Goal: Navigation & Orientation: Find specific page/section

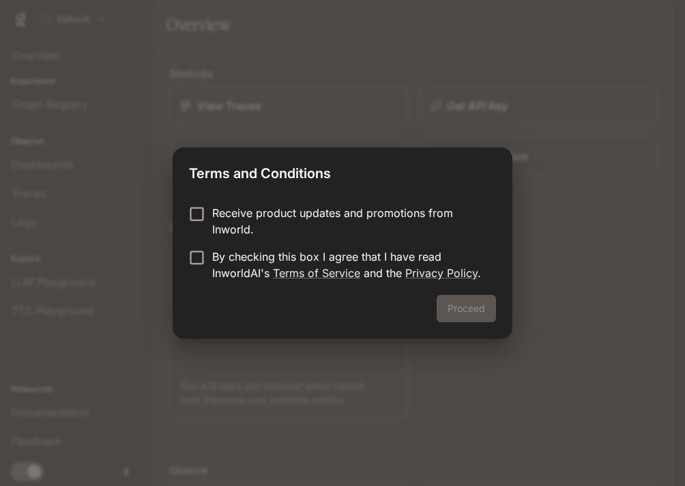
click at [464, 313] on div "Proceed" at bounding box center [343, 317] width 340 height 44
click at [456, 313] on button "Proceed" at bounding box center [466, 308] width 59 height 27
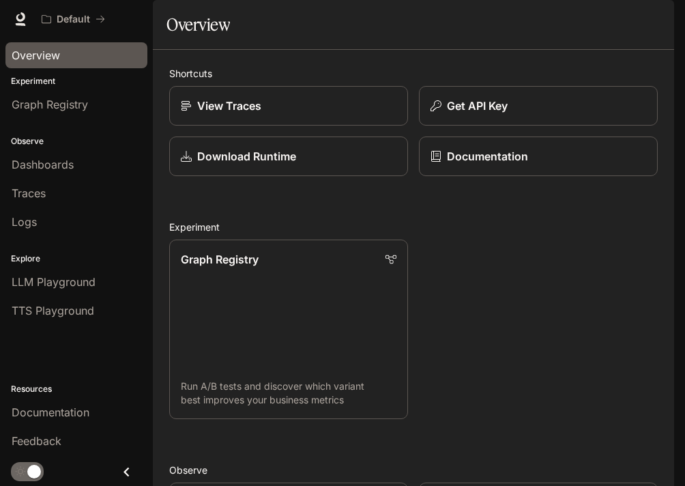
click at [58, 58] on span "Overview" at bounding box center [36, 55] width 48 height 16
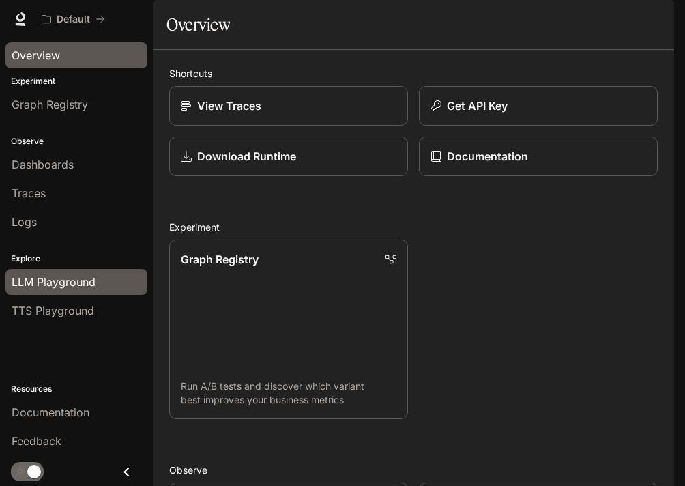
click at [54, 274] on span "LLM Playground" at bounding box center [54, 282] width 84 height 16
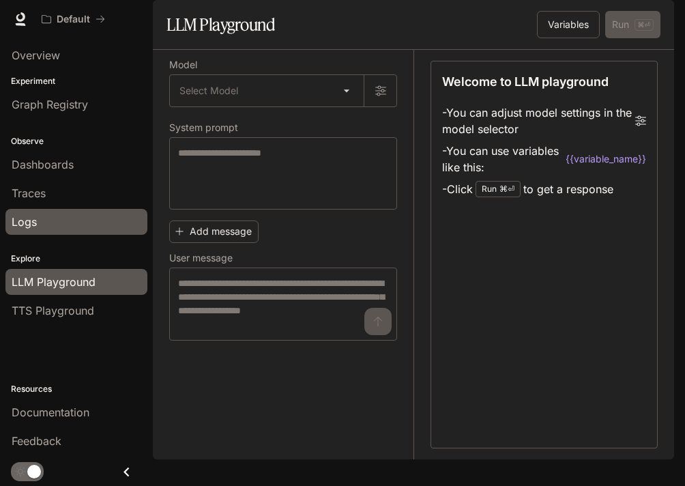
click at [43, 229] on div "Logs" at bounding box center [77, 222] width 130 height 16
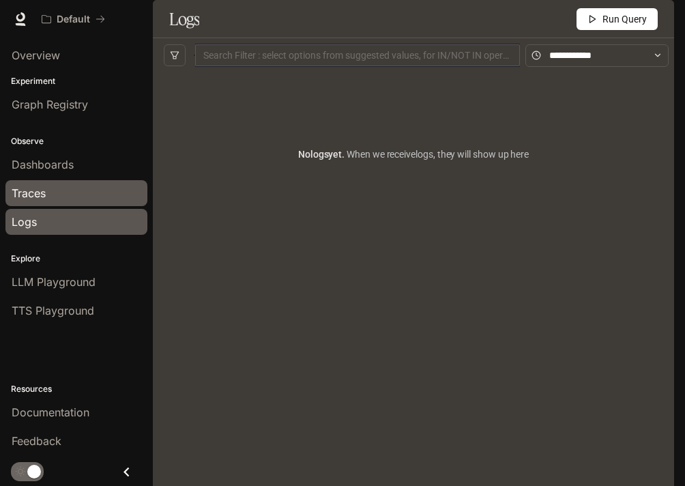
click at [60, 199] on div "Traces" at bounding box center [77, 193] width 130 height 16
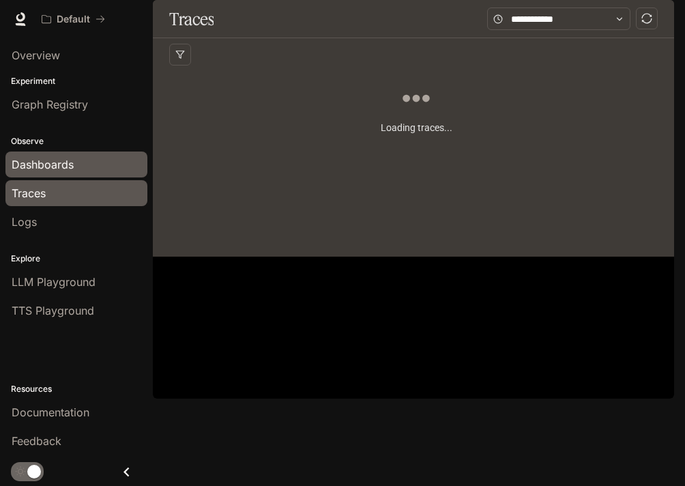
click at [64, 167] on span "Dashboards" at bounding box center [43, 164] width 62 height 16
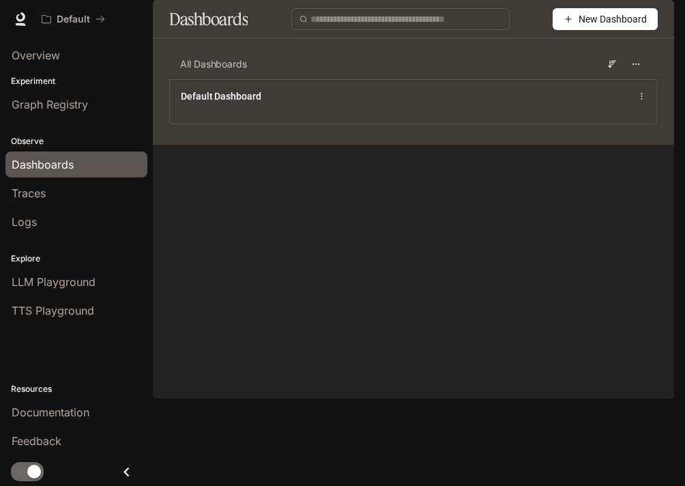
click at [68, 118] on li "Graph Registry" at bounding box center [76, 104] width 153 height 29
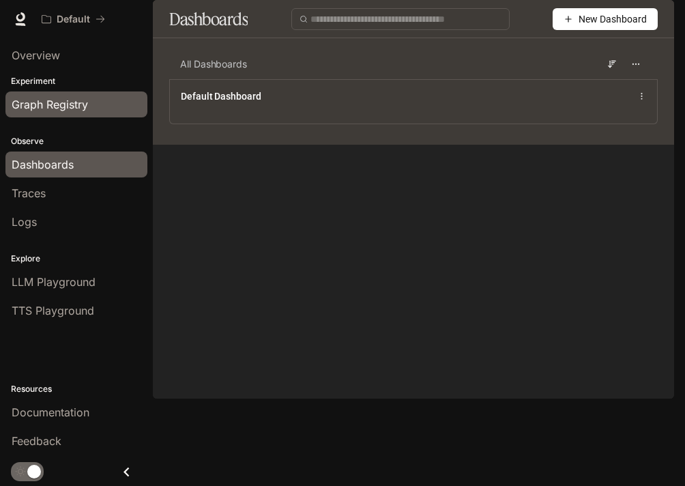
click at [68, 109] on span "Graph Registry" at bounding box center [50, 104] width 76 height 16
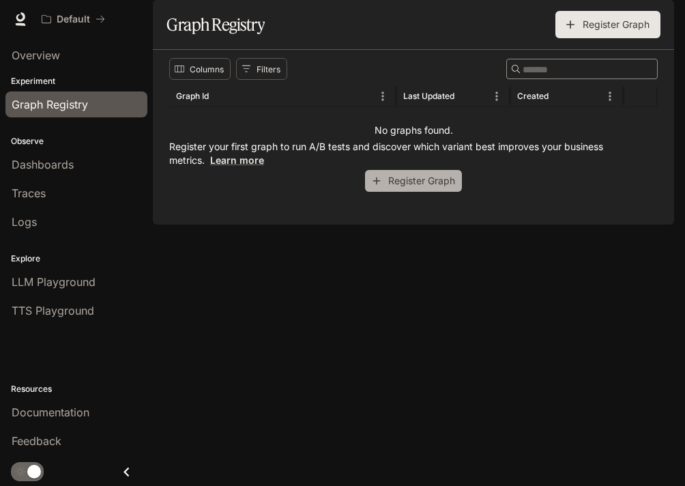
click at [434, 193] on button "Register Graph" at bounding box center [413, 181] width 97 height 23
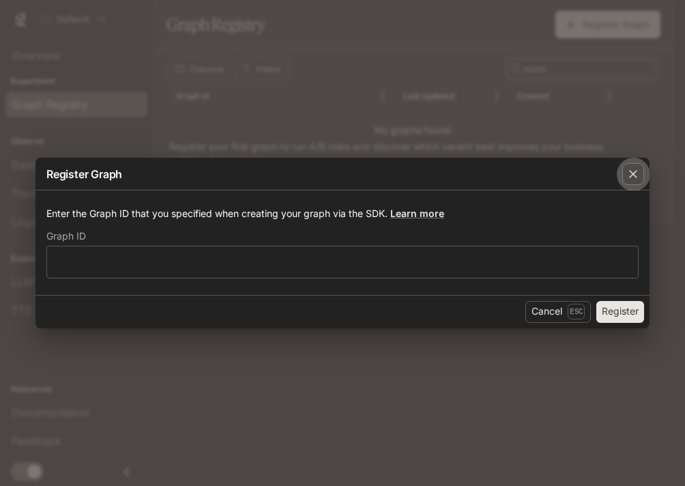
click at [635, 177] on icon "button" at bounding box center [634, 174] width 14 height 14
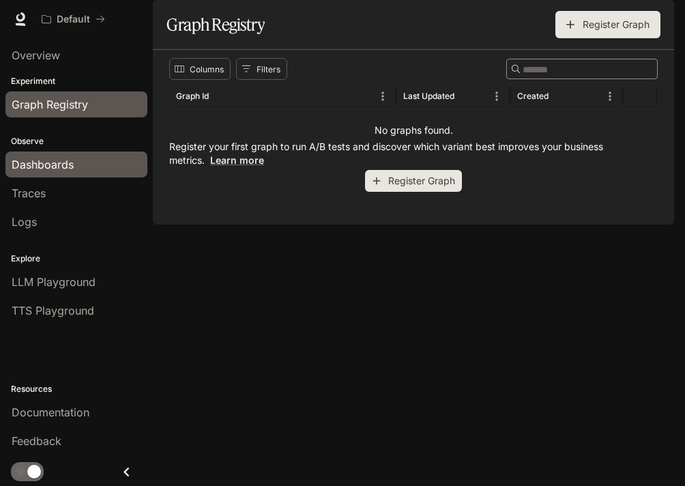
click at [59, 166] on span "Dashboards" at bounding box center [43, 164] width 62 height 16
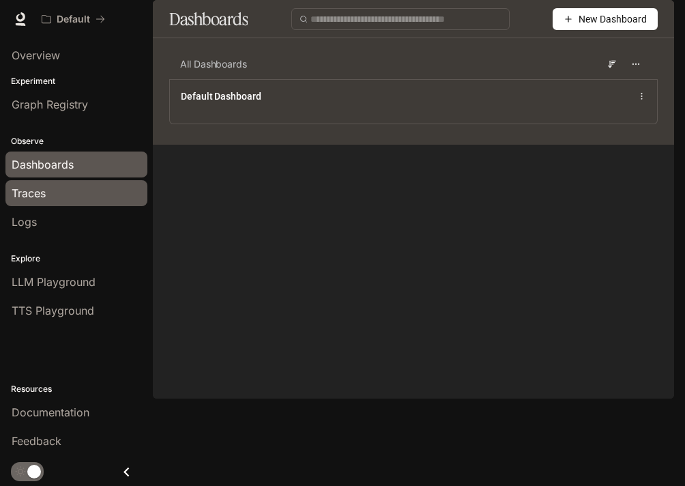
click at [72, 197] on div "Traces" at bounding box center [77, 193] width 130 height 16
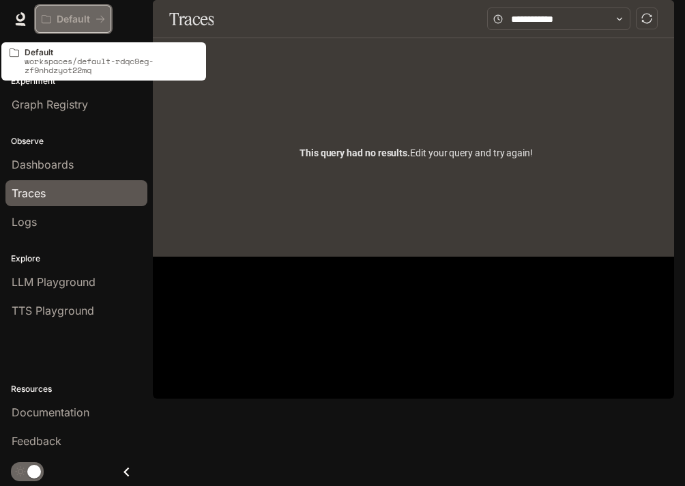
click at [63, 21] on p "Default" at bounding box center [73, 20] width 33 height 12
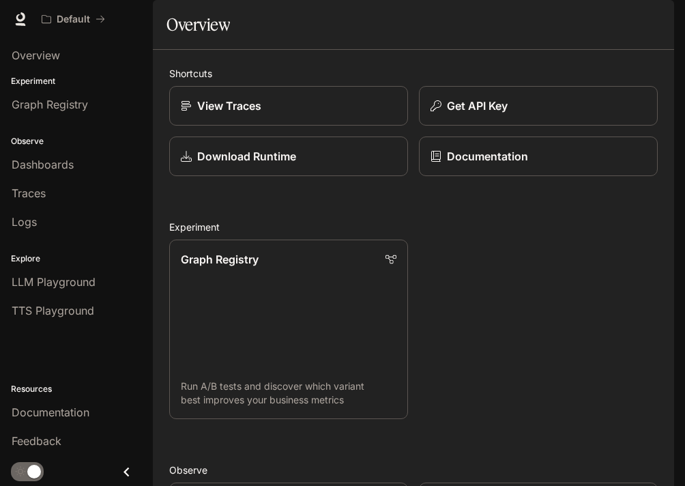
click at [658, 16] on img "button" at bounding box center [655, 19] width 19 height 19
